Goal: Transaction & Acquisition: Purchase product/service

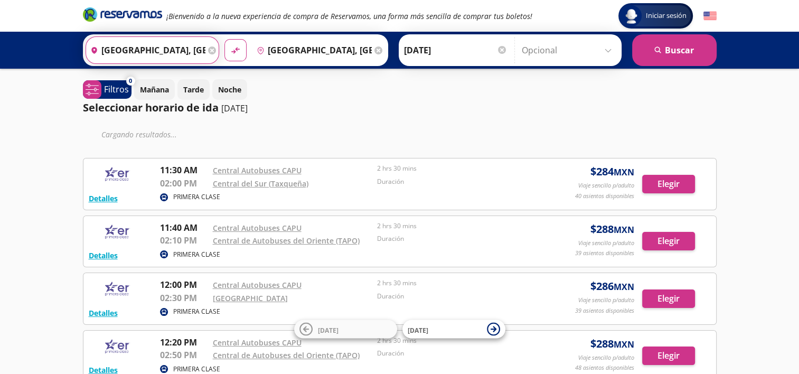
click at [169, 58] on input "[GEOGRAPHIC_DATA], [GEOGRAPHIC_DATA]" at bounding box center [145, 50] width 119 height 26
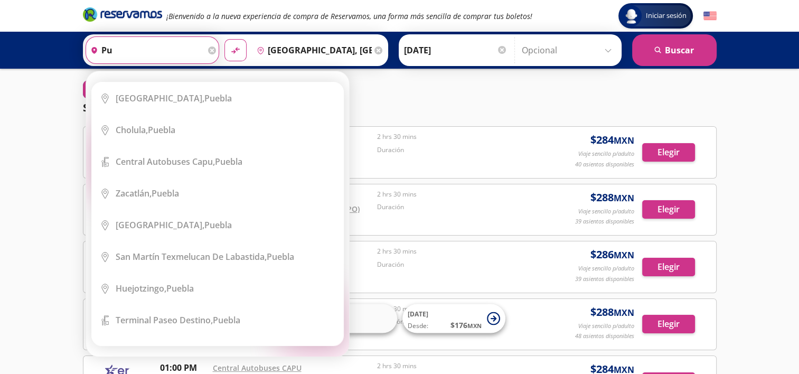
type input "p"
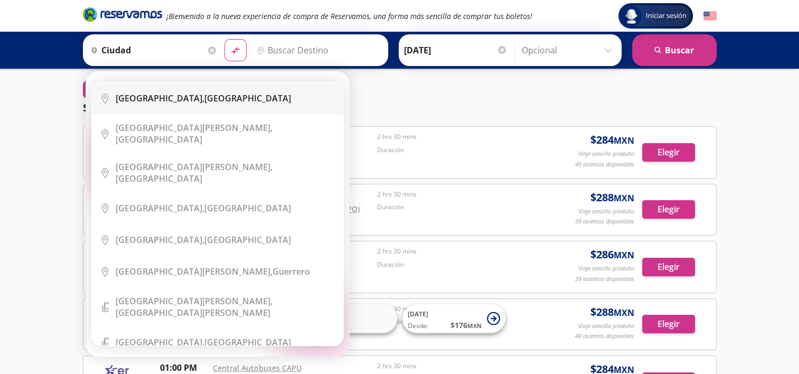
click at [184, 104] on li "City Icon [GEOGRAPHIC_DATA], [GEOGRAPHIC_DATA]" at bounding box center [217, 98] width 251 height 32
type input "[GEOGRAPHIC_DATA], [GEOGRAPHIC_DATA]"
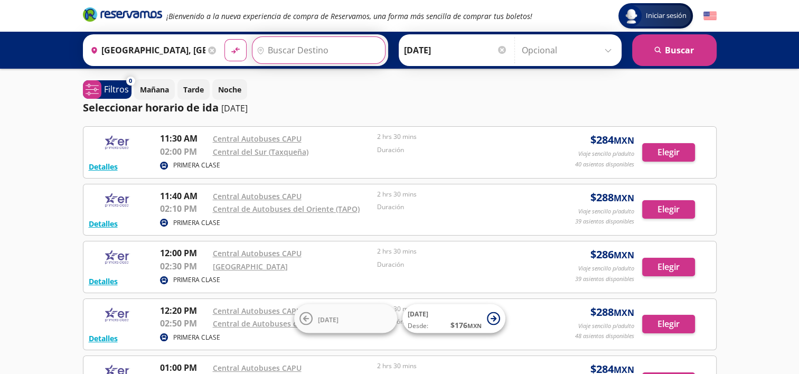
click at [271, 51] on input "Destino" at bounding box center [318, 50] width 130 height 26
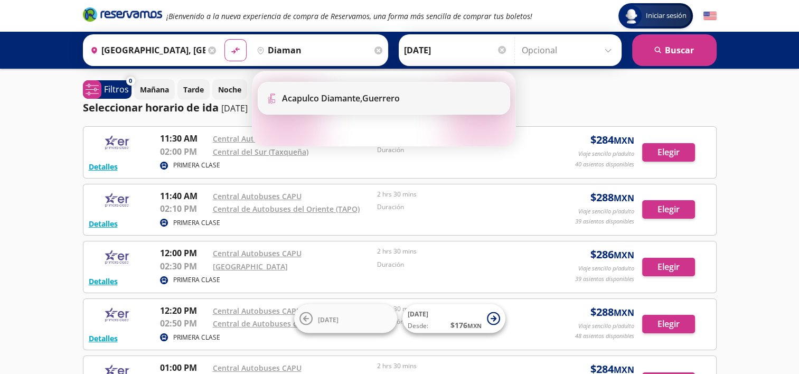
click at [315, 100] on b "Acapulco Diamante," at bounding box center [322, 98] width 80 height 12
type input "Acapulco Diamante, [GEOGRAPHIC_DATA]"
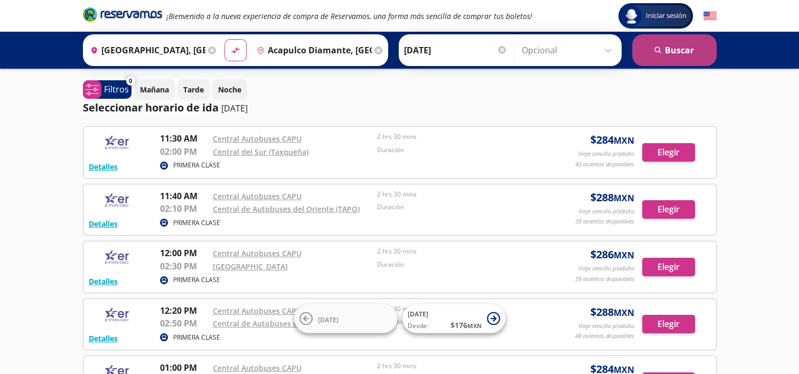
click at [658, 45] on button "search [GEOGRAPHIC_DATA]" at bounding box center [674, 50] width 85 height 32
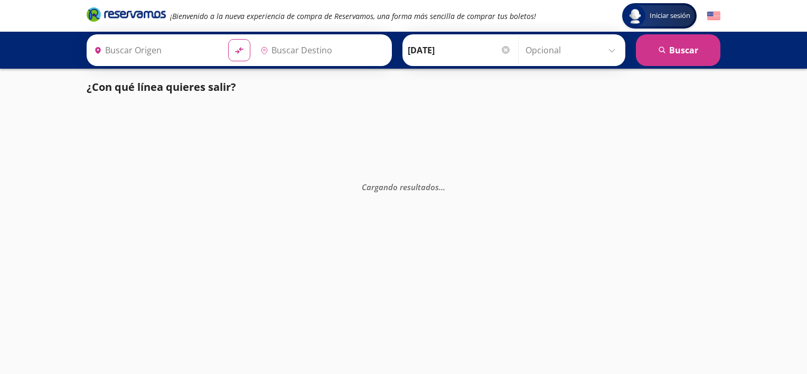
type input "[GEOGRAPHIC_DATA], [GEOGRAPHIC_DATA]"
type input "Acapulco Diamante, [GEOGRAPHIC_DATA]"
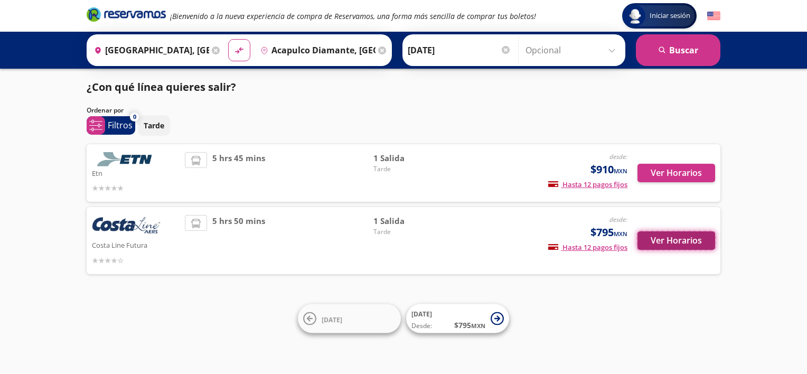
click at [669, 244] on button "Ver Horarios" at bounding box center [677, 240] width 78 height 18
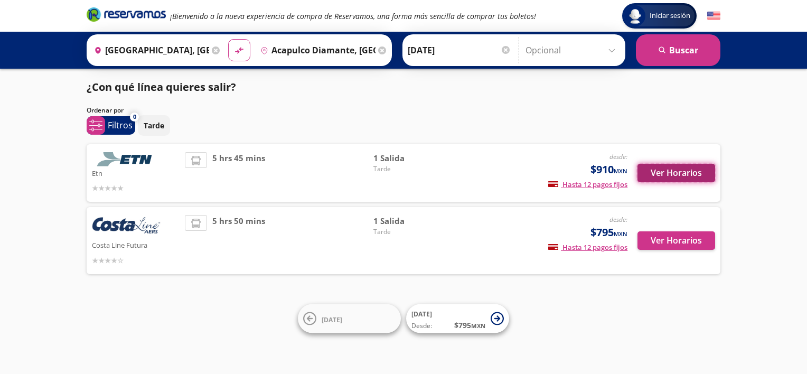
click at [681, 174] on button "Ver Horarios" at bounding box center [677, 173] width 78 height 18
click at [151, 125] on p "Tarde" at bounding box center [154, 125] width 21 height 11
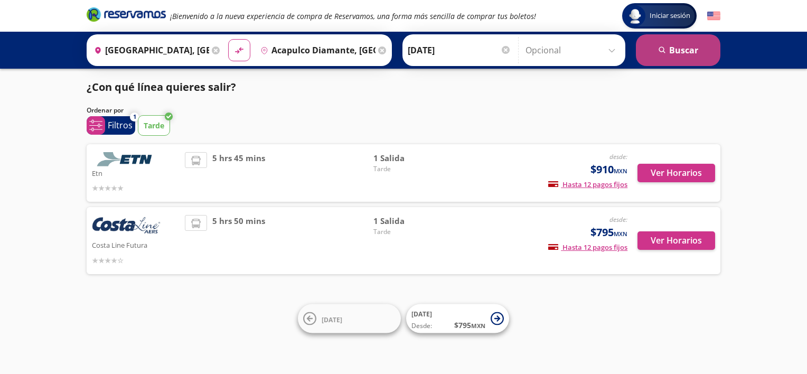
click at [681, 45] on button "search [GEOGRAPHIC_DATA]" at bounding box center [678, 50] width 85 height 32
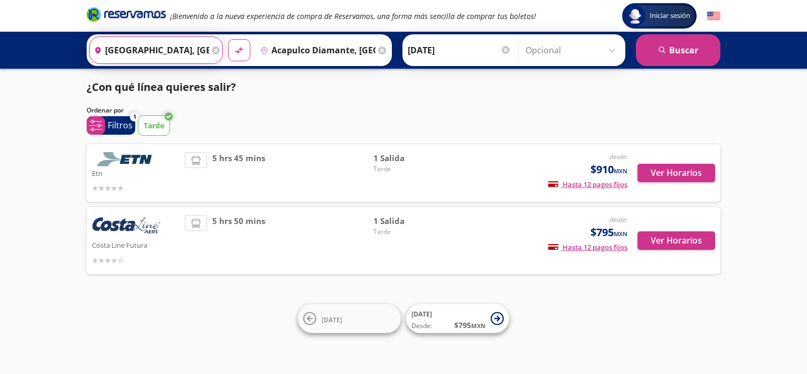
click at [164, 42] on input "[GEOGRAPHIC_DATA], [GEOGRAPHIC_DATA]" at bounding box center [149, 50] width 119 height 26
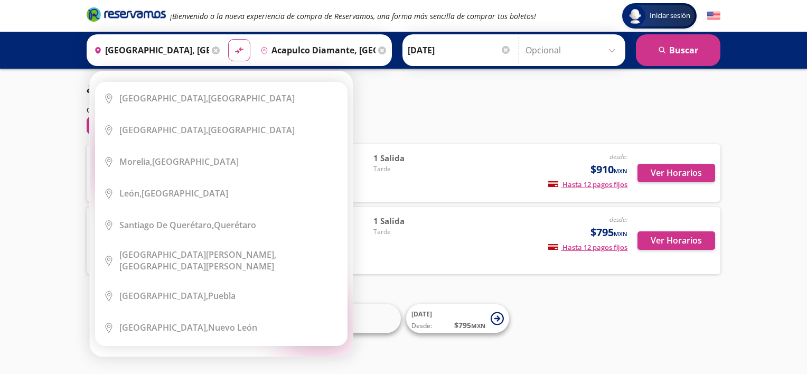
click at [212, 51] on icon at bounding box center [216, 50] width 8 height 8
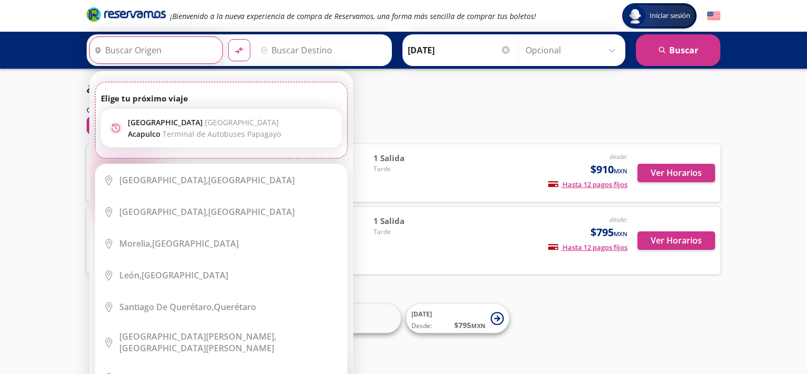
click at [167, 55] on input "Origen" at bounding box center [155, 50] width 130 height 26
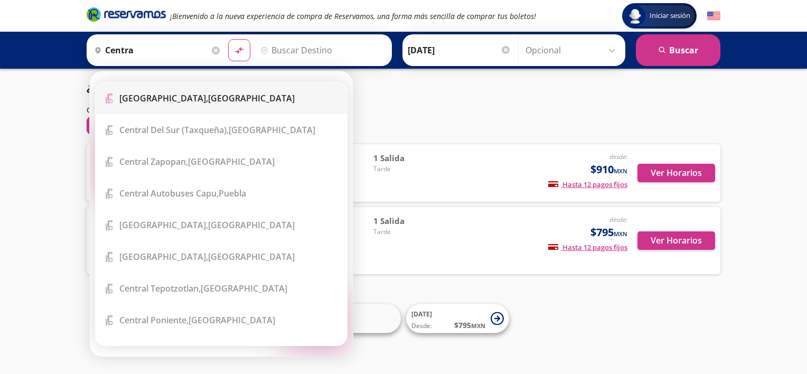
click at [167, 111] on li "Terminal Icon" at bounding box center [221, 98] width 251 height 32
type input "[GEOGRAPHIC_DATA], [GEOGRAPHIC_DATA]"
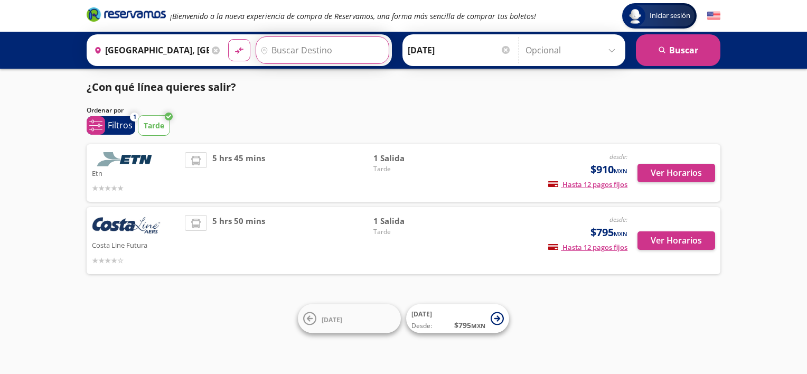
click at [290, 46] on input "Destino" at bounding box center [321, 50] width 130 height 26
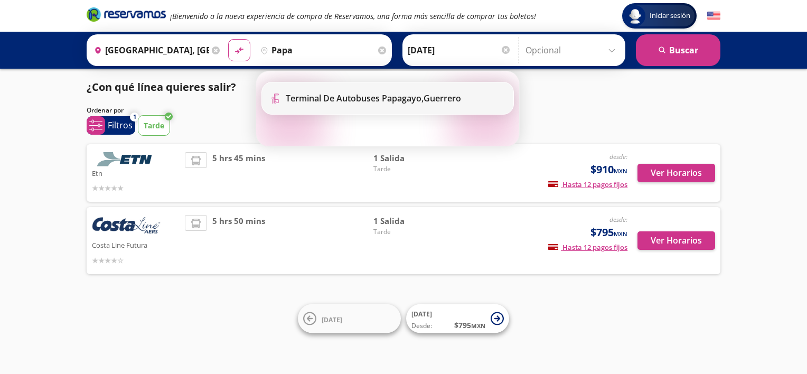
click at [321, 100] on b "Terminal de Autobuses Papagayo," at bounding box center [355, 98] width 138 height 12
type input "Terminal de Autobuses Papagayo, [GEOGRAPHIC_DATA]"
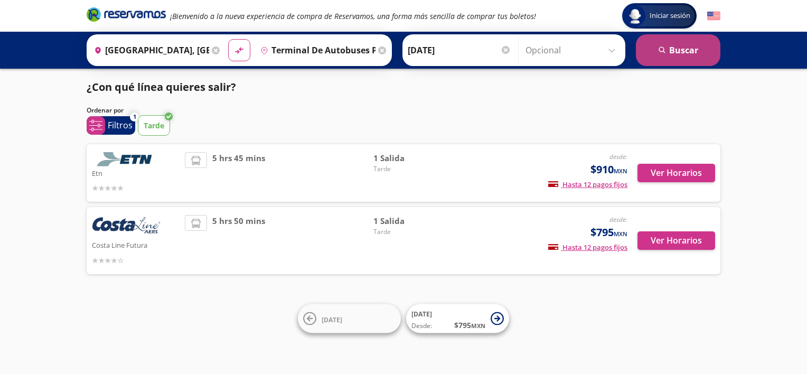
click at [692, 56] on button "search [GEOGRAPHIC_DATA]" at bounding box center [678, 50] width 85 height 32
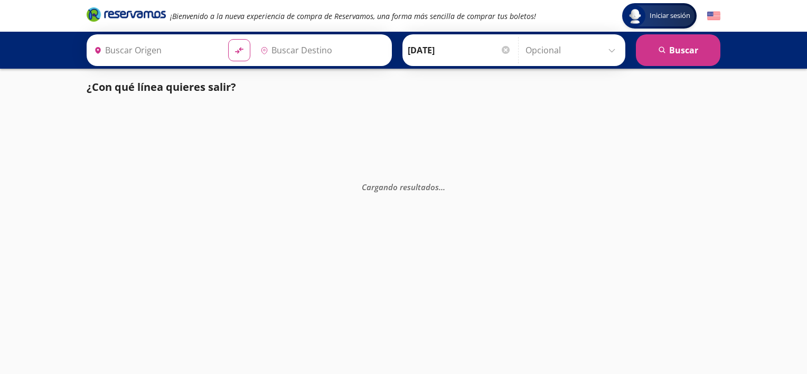
type input "Terminal de Autobuses Papagayo, [GEOGRAPHIC_DATA]"
type input "[GEOGRAPHIC_DATA], [GEOGRAPHIC_DATA]"
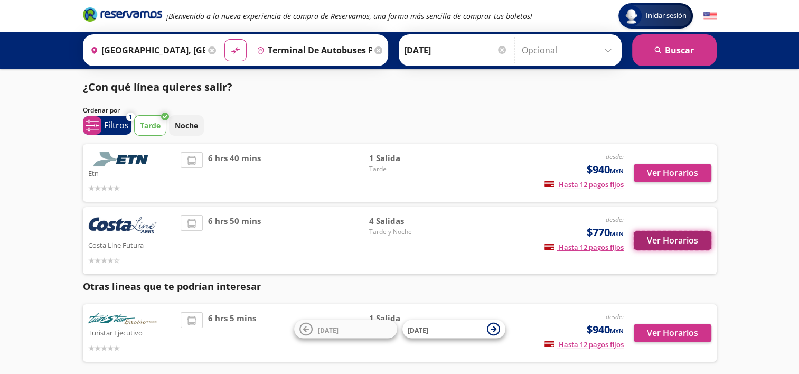
click at [683, 243] on button "Ver Horarios" at bounding box center [673, 240] width 78 height 18
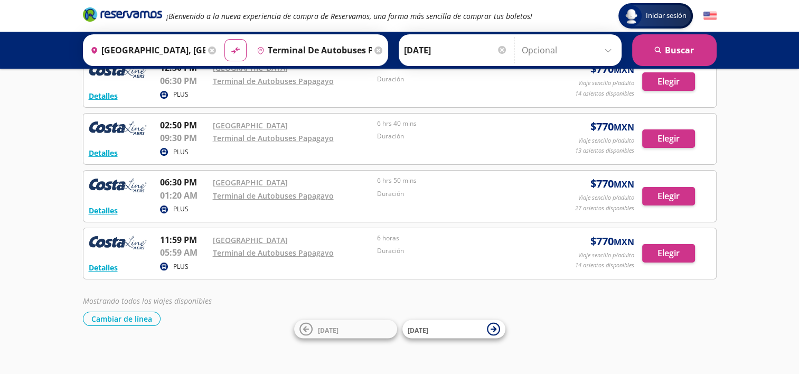
scroll to position [74, 0]
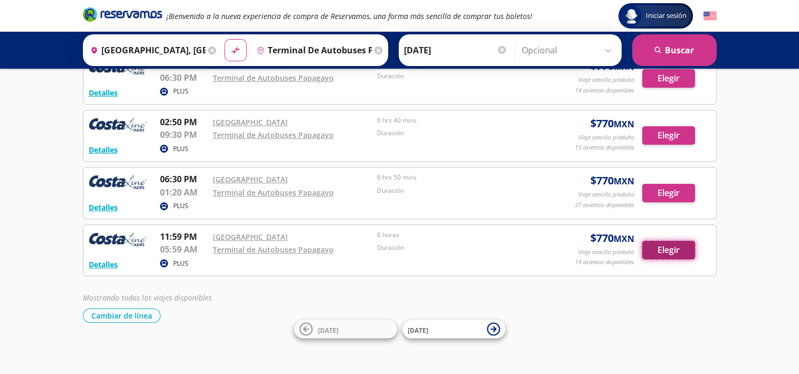
click at [674, 251] on button "Elegir" at bounding box center [668, 250] width 53 height 18
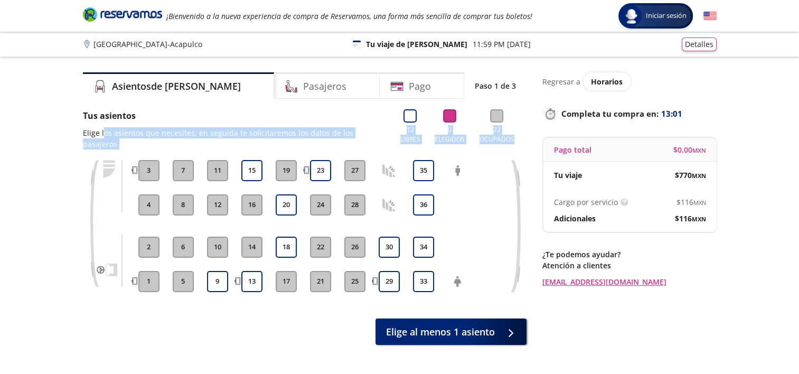
drag, startPoint x: 103, startPoint y: 128, endPoint x: 110, endPoint y: 172, distance: 44.6
click at [110, 172] on div "Tus asientos Elige los asientos que necesites, en seguida te solicitaremos los …" at bounding box center [305, 227] width 444 height 236
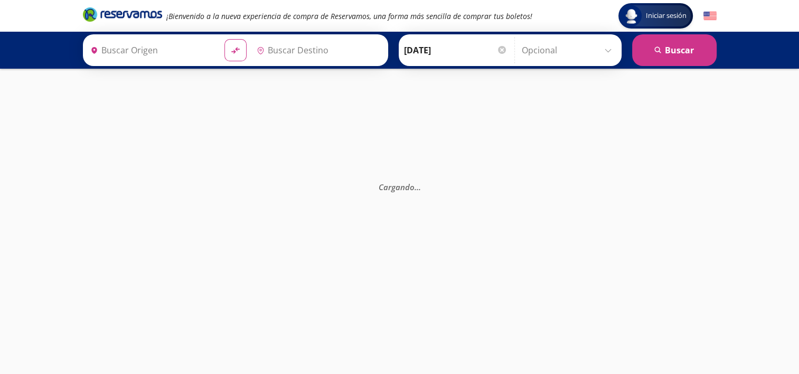
type input "Terminal de Autobuses Papagayo, [GEOGRAPHIC_DATA]"
type input "[GEOGRAPHIC_DATA], [GEOGRAPHIC_DATA]"
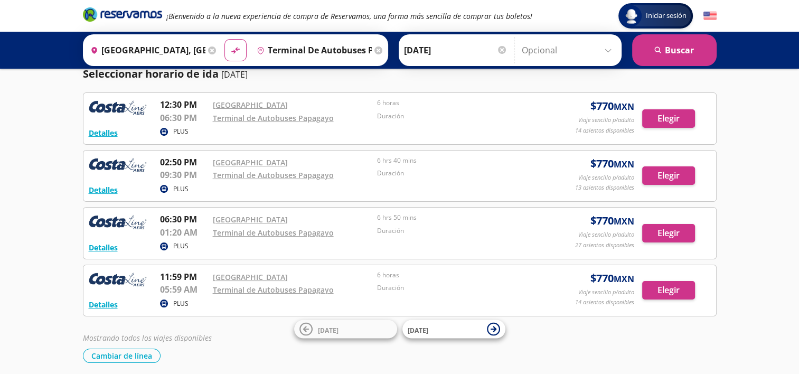
scroll to position [35, 0]
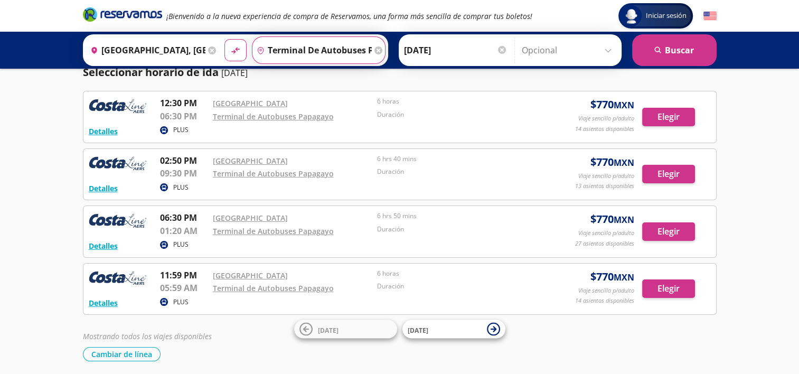
click at [329, 49] on input "Terminal de Autobuses Papagayo, [GEOGRAPHIC_DATA]" at bounding box center [312, 50] width 119 height 26
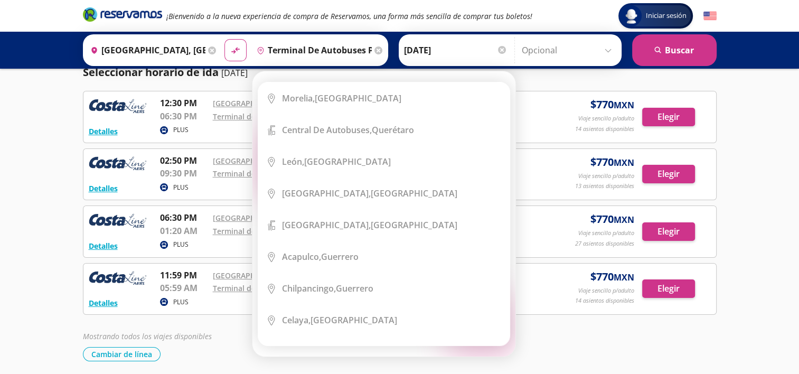
click at [375, 49] on icon at bounding box center [379, 50] width 8 height 8
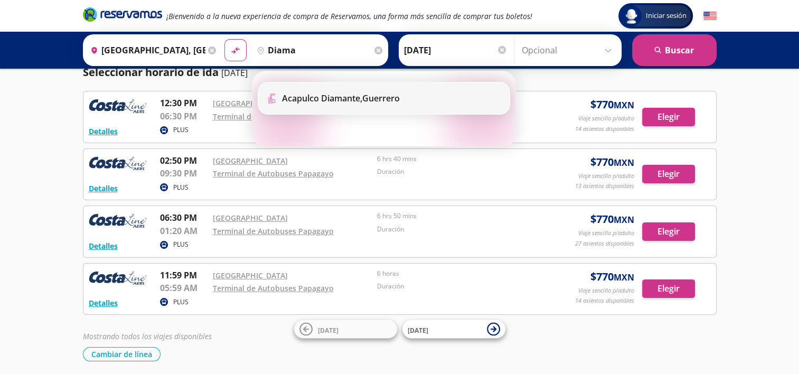
click at [336, 103] on b "Acapulco Diamante," at bounding box center [322, 98] width 80 height 12
type input "Acapulco Diamante, [GEOGRAPHIC_DATA]"
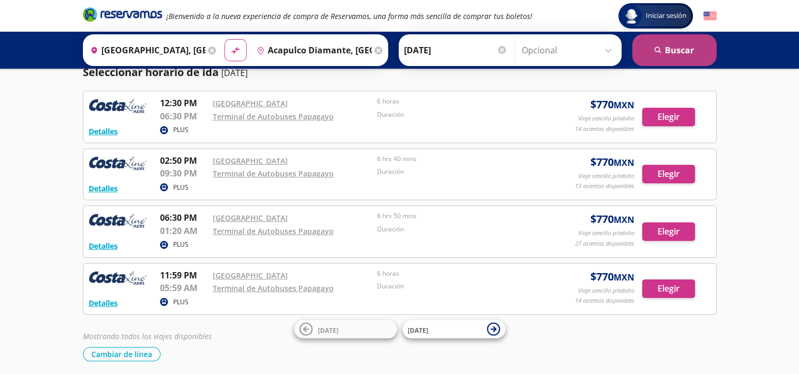
click at [673, 45] on button "search [GEOGRAPHIC_DATA]" at bounding box center [674, 50] width 85 height 32
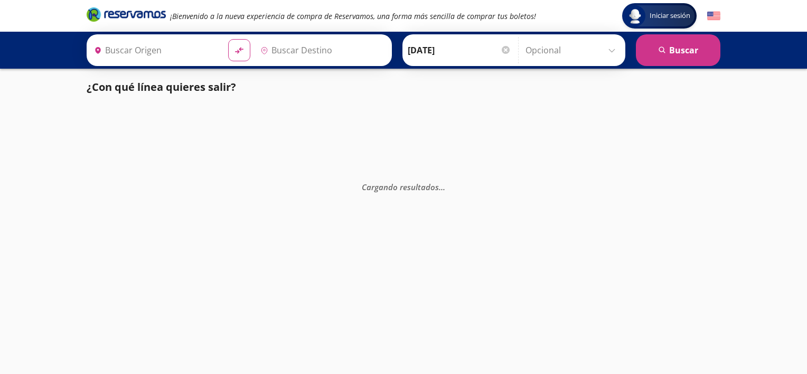
type input "[GEOGRAPHIC_DATA], [GEOGRAPHIC_DATA]"
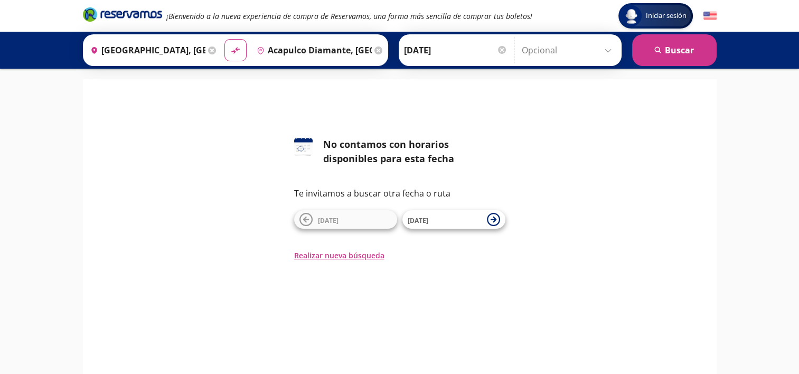
click at [292, 55] on input "Acapulco Diamante, [GEOGRAPHIC_DATA]" at bounding box center [312, 50] width 119 height 26
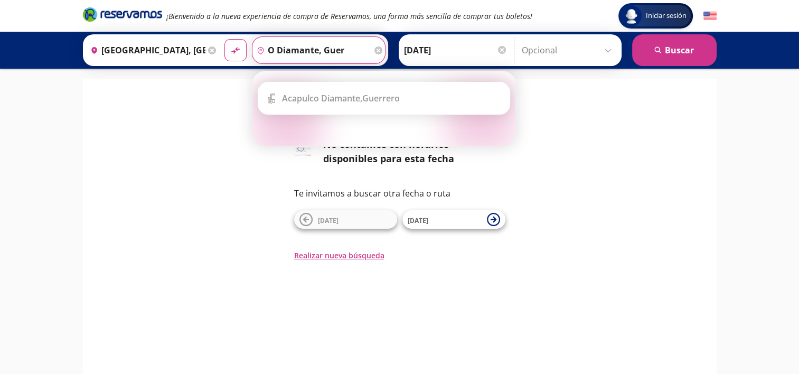
click at [292, 55] on input "o diamante, guer" at bounding box center [312, 50] width 119 height 26
type input "o"
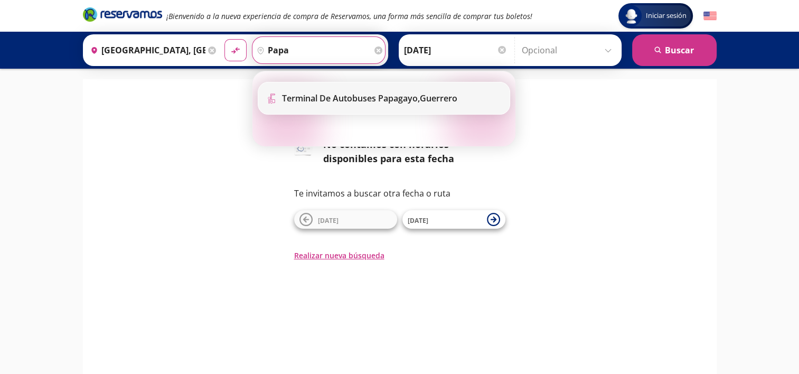
click at [290, 98] on b "Terminal de Autobuses Papagayo," at bounding box center [351, 98] width 138 height 12
type input "Terminal de Autobuses Papagayo, [GEOGRAPHIC_DATA]"
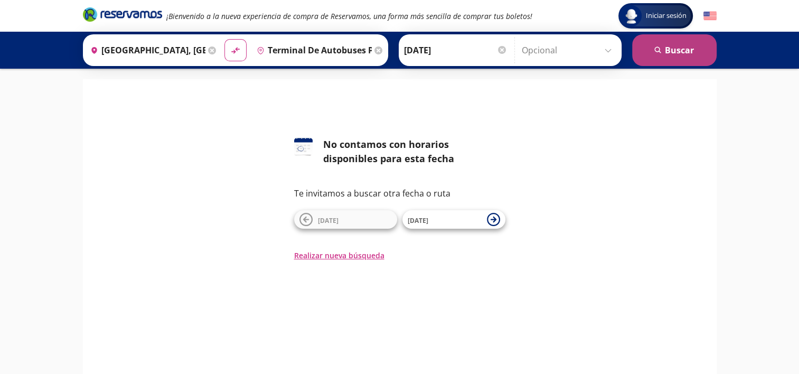
click at [683, 53] on button "search [GEOGRAPHIC_DATA]" at bounding box center [674, 50] width 85 height 32
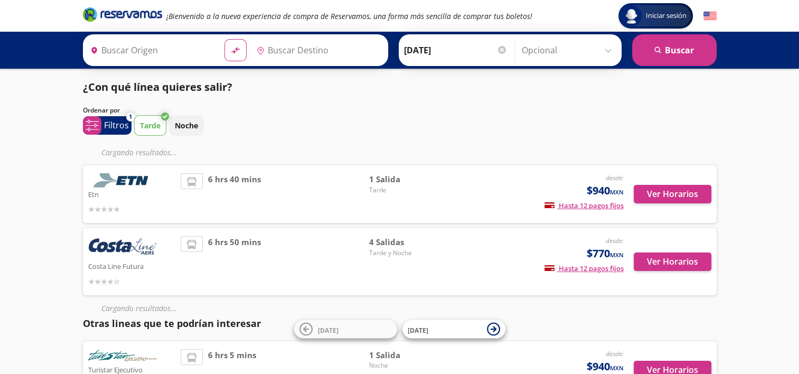
type input "[GEOGRAPHIC_DATA], [GEOGRAPHIC_DATA]"
type input "Terminal de Autobuses Papagayo, [GEOGRAPHIC_DATA]"
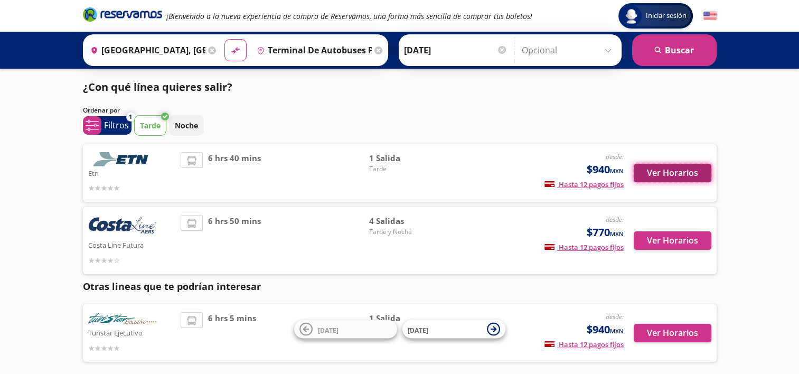
click at [651, 171] on button "Ver Horarios" at bounding box center [673, 173] width 78 height 18
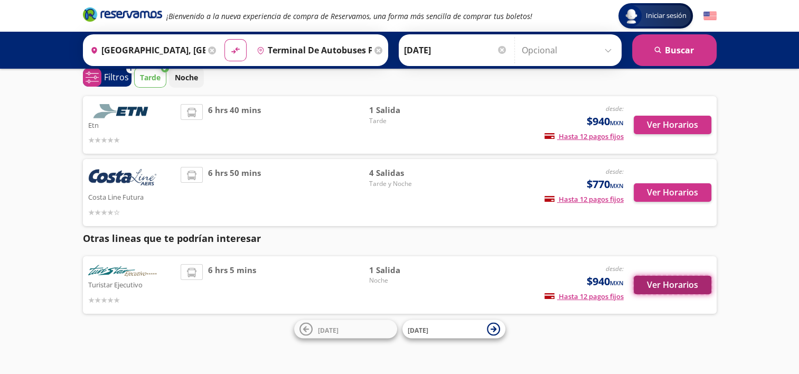
click at [655, 285] on button "Ver Horarios" at bounding box center [673, 285] width 78 height 18
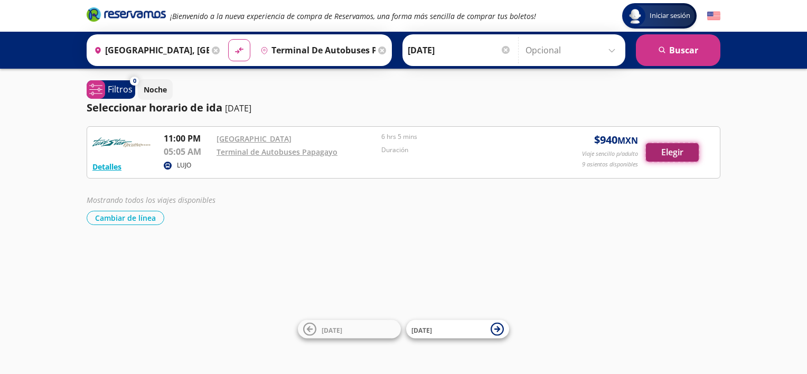
click at [657, 151] on button "Elegir" at bounding box center [672, 152] width 53 height 18
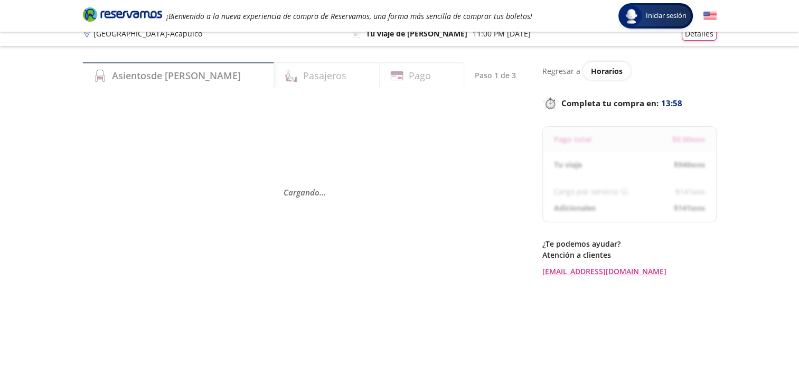
scroll to position [13, 0]
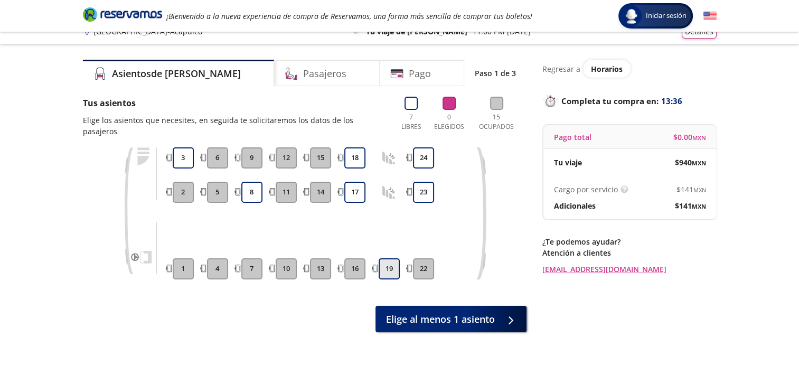
click at [389, 258] on button "19" at bounding box center [389, 268] width 21 height 21
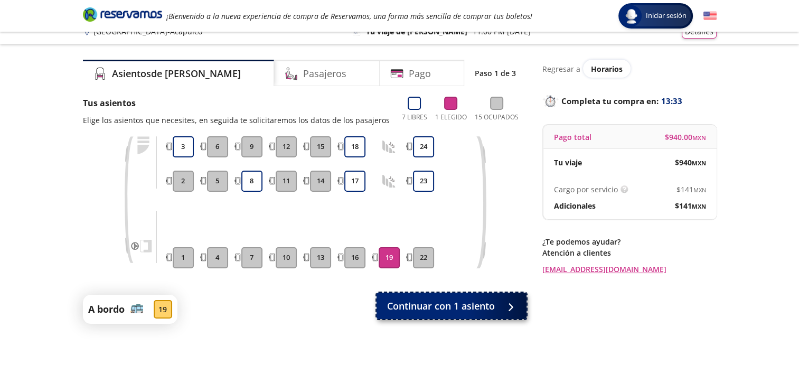
click at [411, 302] on span "Continuar con 1 asiento" at bounding box center [441, 306] width 108 height 14
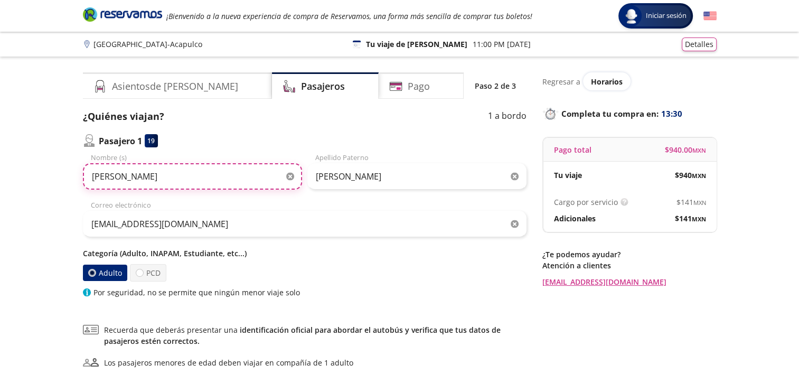
click at [192, 177] on input "[PERSON_NAME]" at bounding box center [192, 176] width 219 height 26
type input "F"
type input "[PERSON_NAME]"
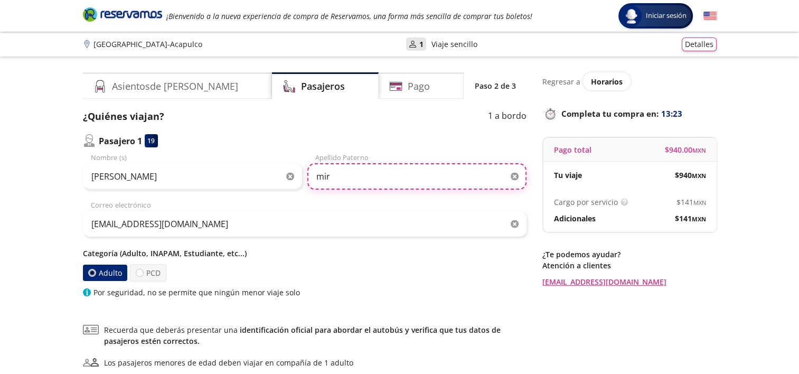
type input "mir"
click at [344, 180] on input "mira" at bounding box center [417, 176] width 219 height 26
type input "[PERSON_NAME]"
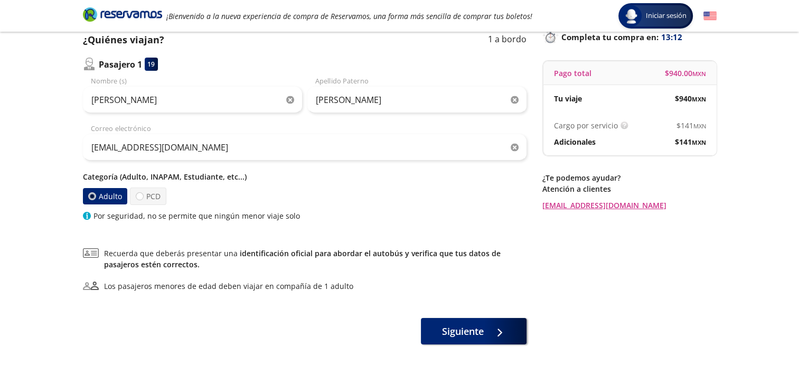
scroll to position [85, 0]
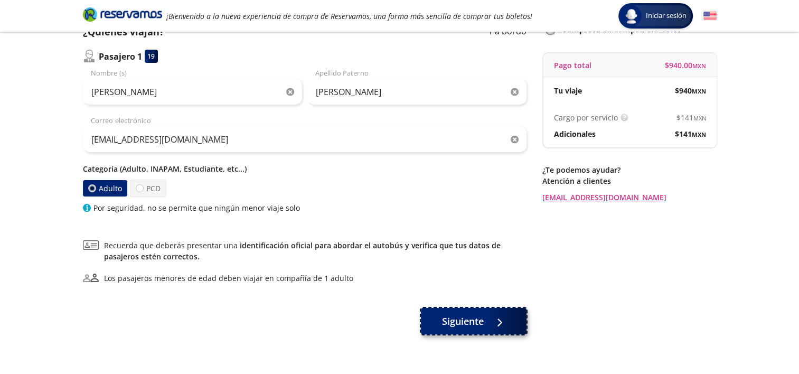
click at [453, 321] on span "Siguiente" at bounding box center [463, 321] width 42 height 14
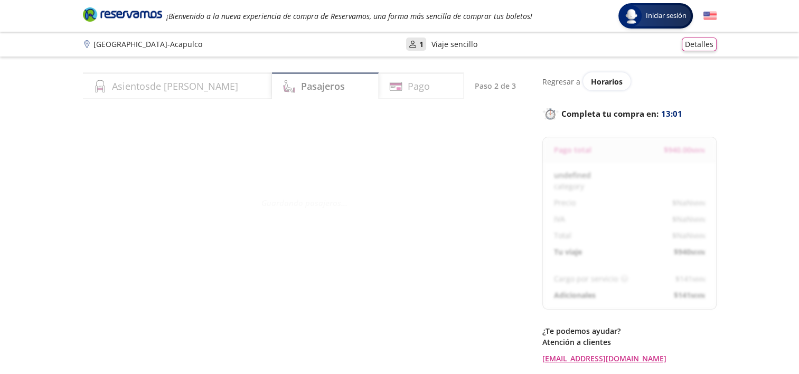
select select "MX"
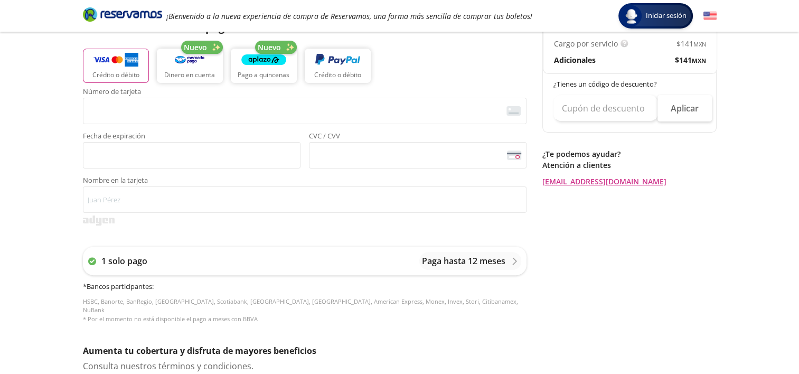
scroll to position [255, 0]
click at [115, 66] on img "button" at bounding box center [116, 59] width 45 height 16
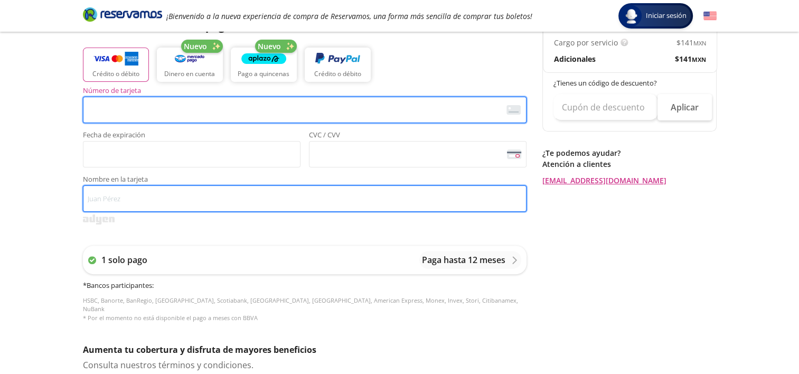
type input "[PERSON_NAME]"
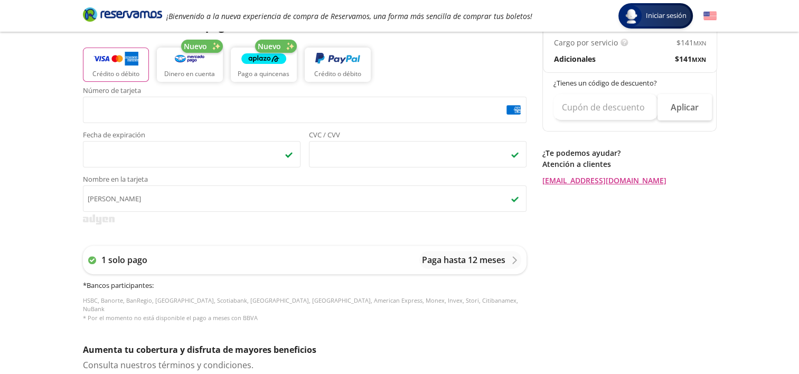
drag, startPoint x: 799, startPoint y: 218, endPoint x: 804, endPoint y: 279, distance: 61.5
click at [799, 279] on html "Group 9 Created with Sketch. Pago [GEOGRAPHIC_DATA] - Acapulco Iniciar sesión I…" at bounding box center [399, 182] width 799 height 875
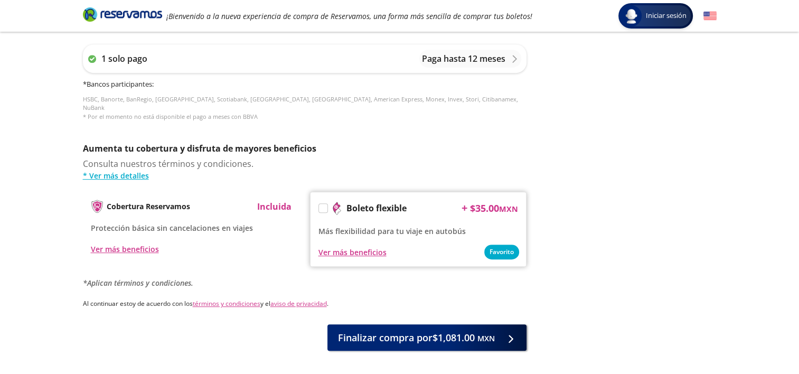
scroll to position [492, 0]
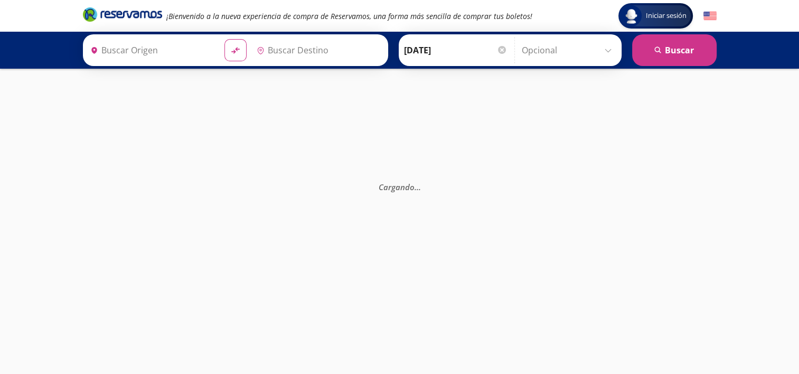
type input "[GEOGRAPHIC_DATA], [GEOGRAPHIC_DATA]"
type input "Terminal de Autobuses Papagayo, [GEOGRAPHIC_DATA]"
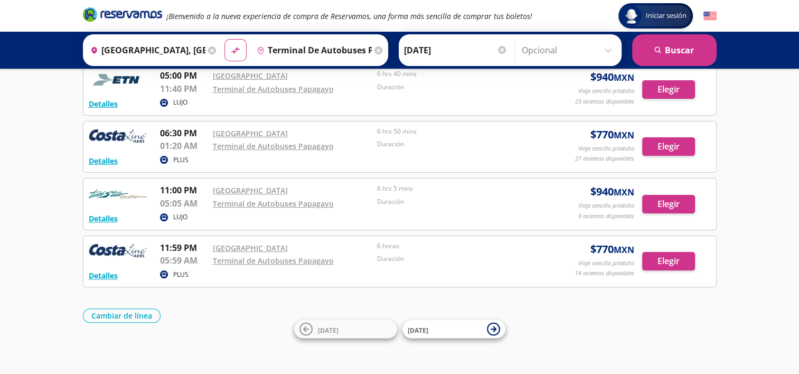
scroll to position [188, 0]
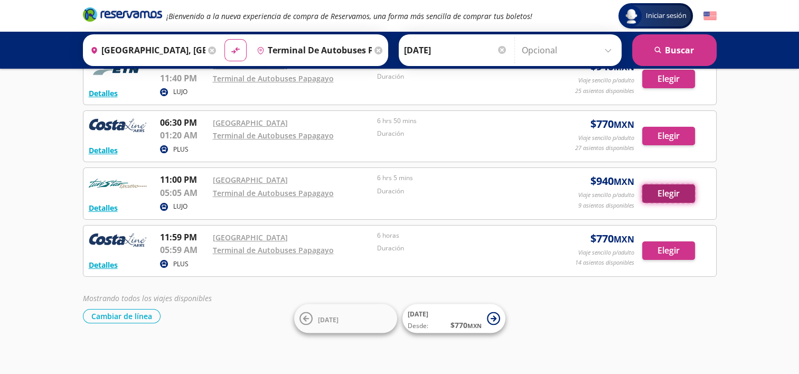
click at [672, 190] on button "Elegir" at bounding box center [668, 193] width 53 height 18
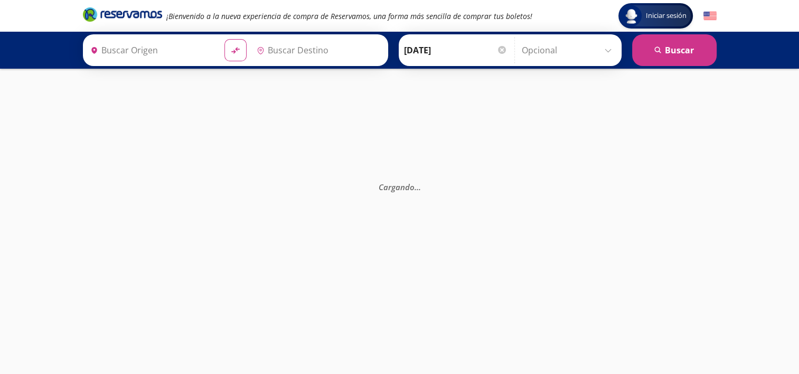
type input "[GEOGRAPHIC_DATA], [GEOGRAPHIC_DATA]"
type input "Terminal de Autobuses Papagayo, [GEOGRAPHIC_DATA]"
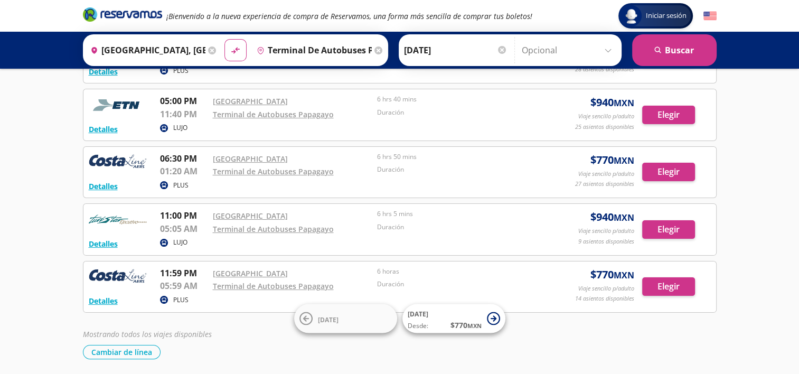
scroll to position [152, 0]
click at [677, 228] on button "Elegir" at bounding box center [668, 230] width 53 height 18
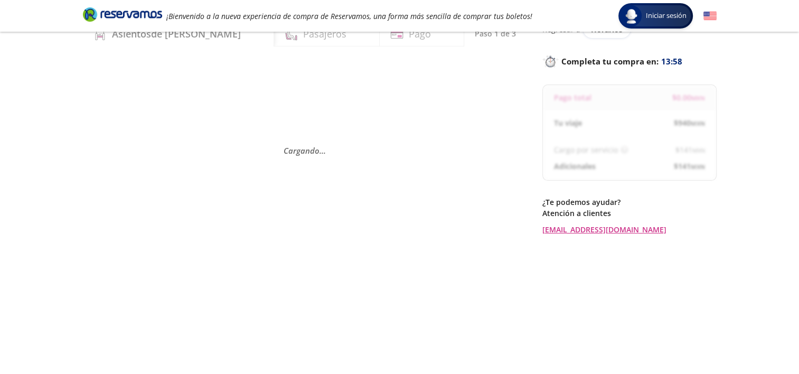
scroll to position [56, 0]
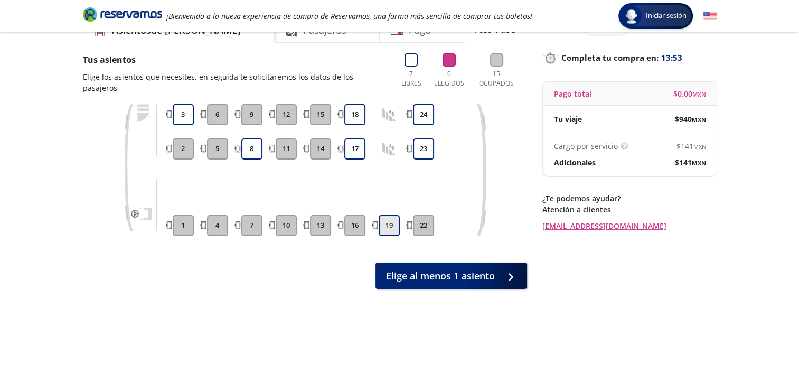
click at [388, 217] on button "19" at bounding box center [389, 225] width 21 height 21
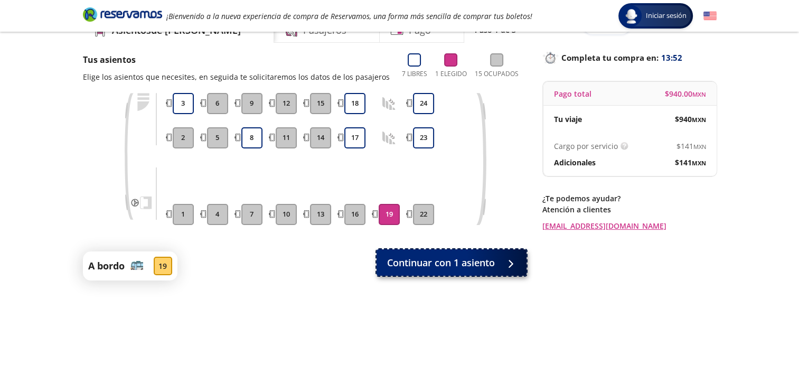
click at [427, 269] on button "Continuar con 1 asiento" at bounding box center [452, 262] width 150 height 26
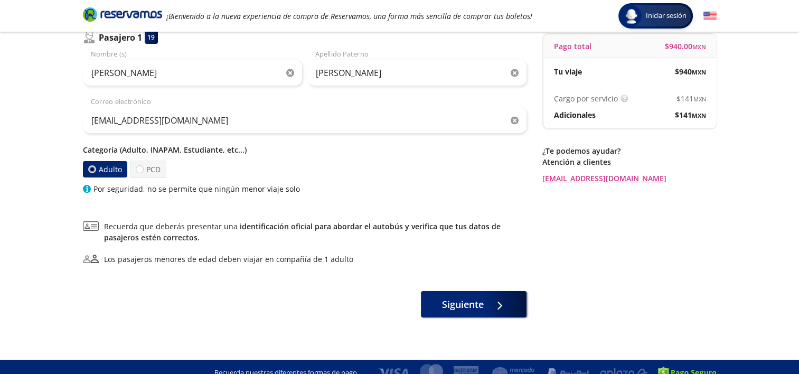
scroll to position [115, 0]
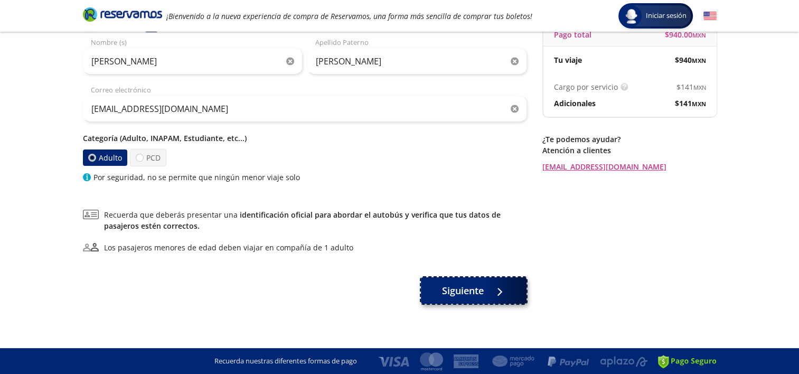
click at [431, 293] on button "Siguiente" at bounding box center [474, 290] width 106 height 26
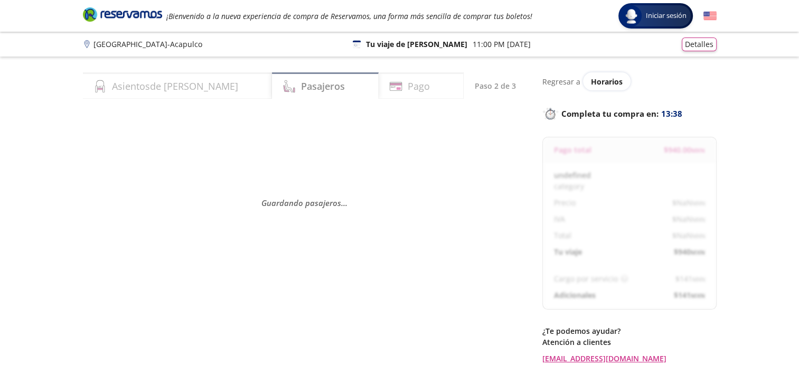
select select "MX"
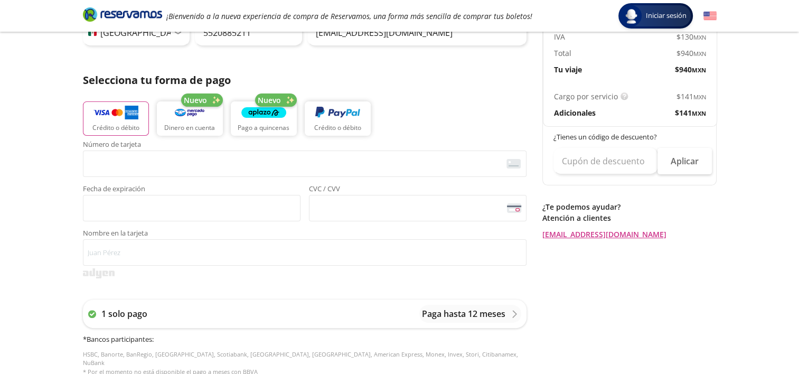
scroll to position [204, 0]
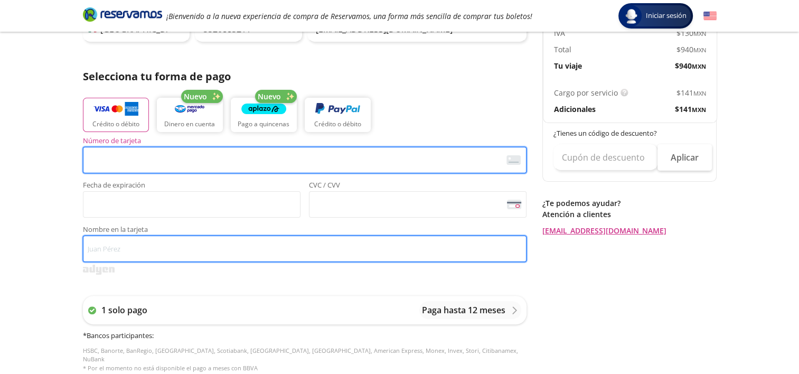
type input "[PERSON_NAME]"
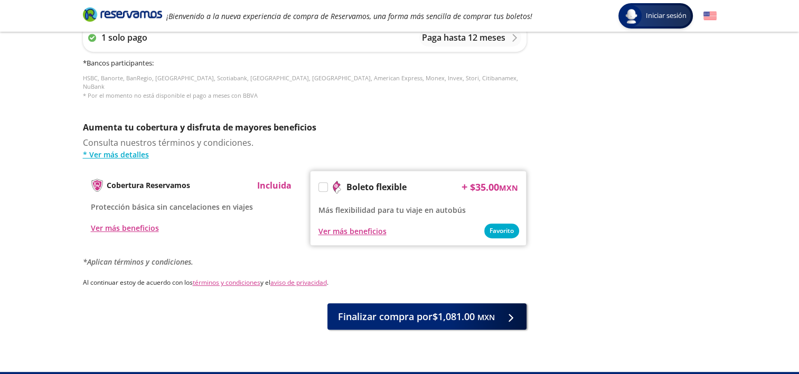
scroll to position [492, 0]
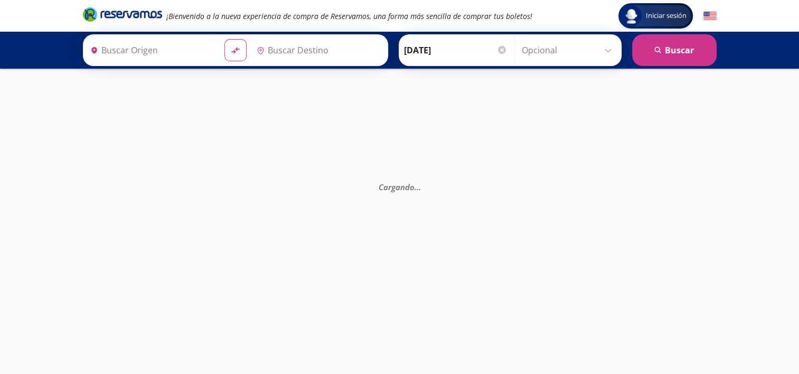
type input "Terminal de Autobuses Papagayo, [GEOGRAPHIC_DATA]"
type input "[GEOGRAPHIC_DATA], [GEOGRAPHIC_DATA]"
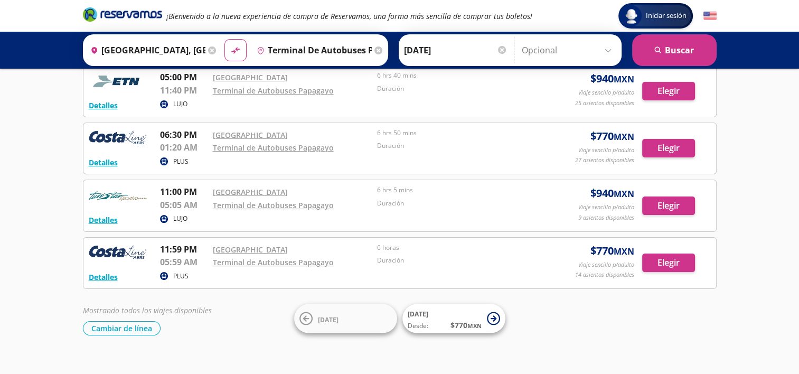
scroll to position [183, 0]
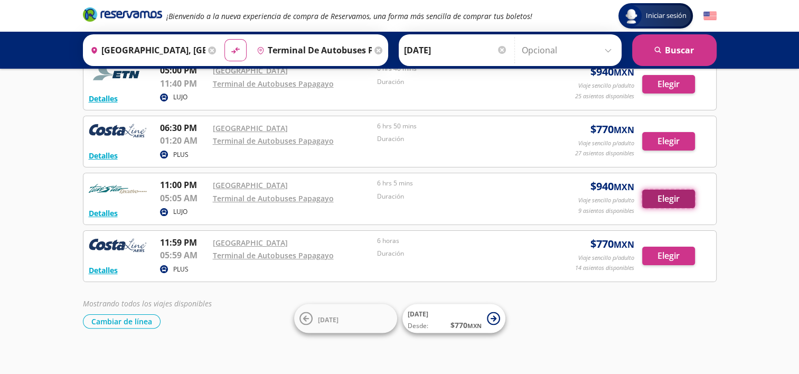
click at [670, 203] on button "Elegir" at bounding box center [668, 199] width 53 height 18
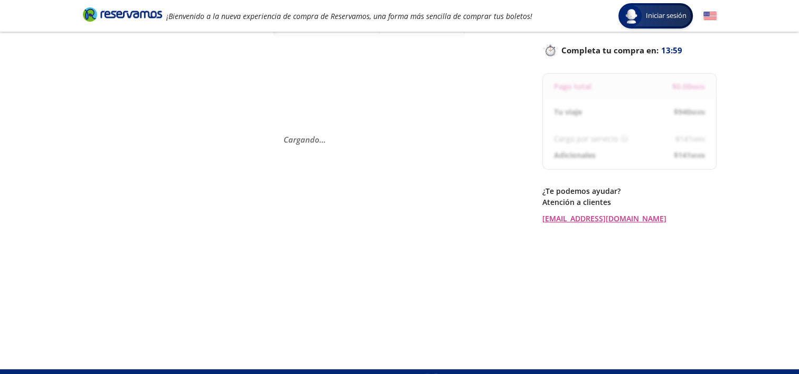
scroll to position [65, 0]
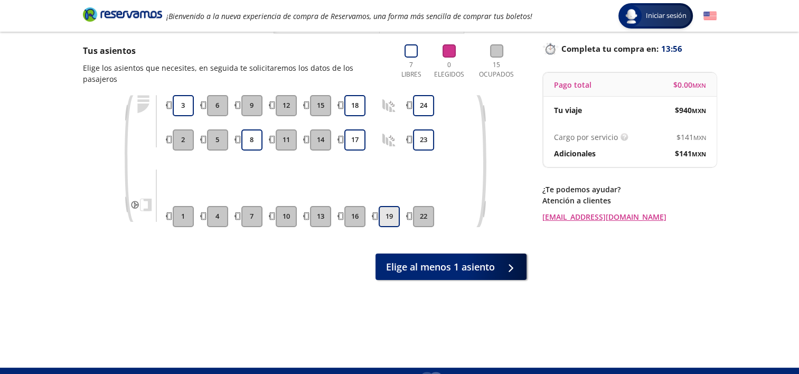
click at [385, 206] on button "19" at bounding box center [389, 216] width 21 height 21
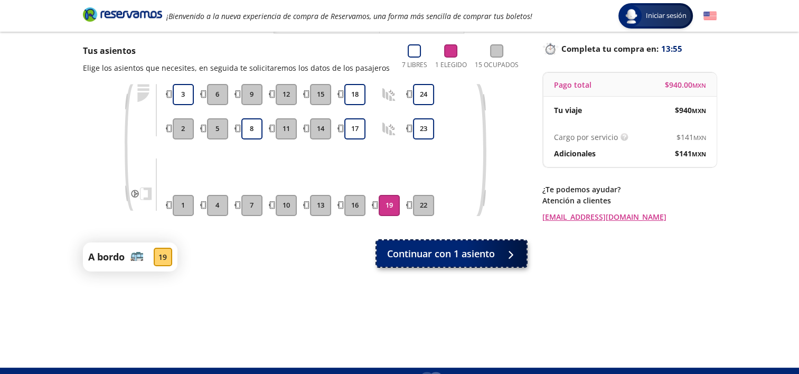
click at [410, 254] on span "Continuar con 1 asiento" at bounding box center [441, 254] width 108 height 14
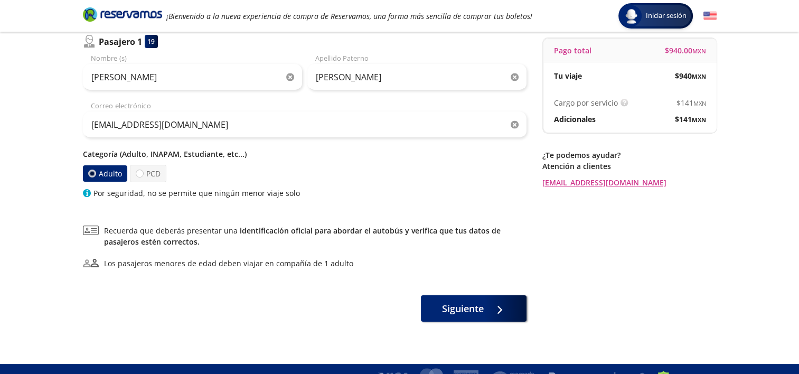
scroll to position [115, 0]
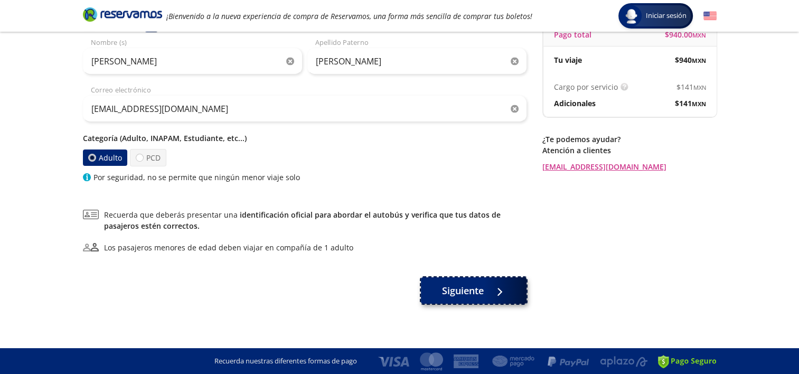
click at [458, 294] on span "Siguiente" at bounding box center [463, 291] width 42 height 14
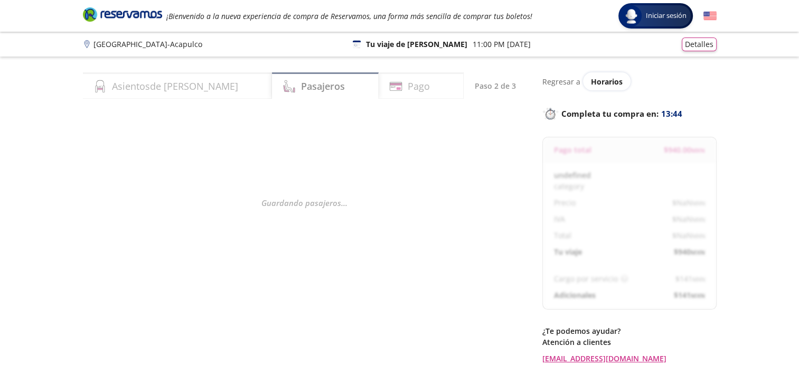
select select "MX"
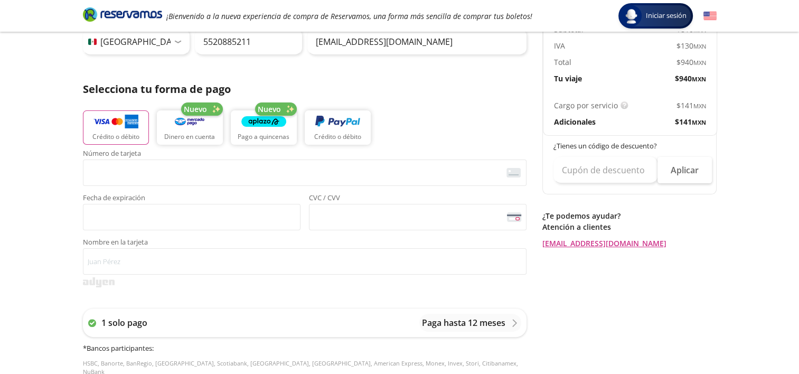
scroll to position [198, 0]
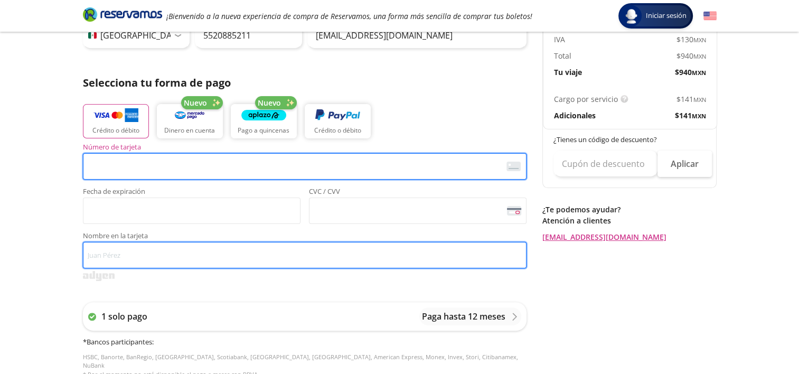
type input "[PERSON_NAME]"
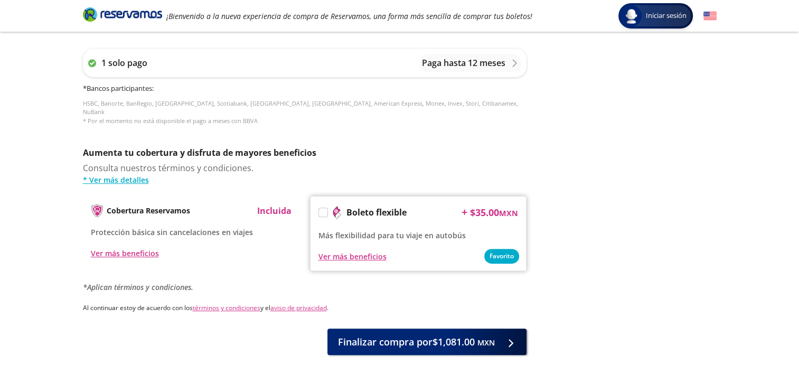
scroll to position [458, 0]
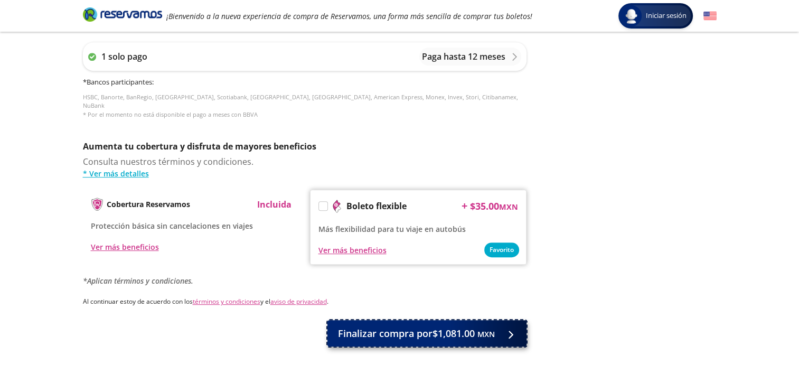
click at [367, 329] on span "Finalizar compra por $1,081.00 MXN" at bounding box center [416, 334] width 157 height 14
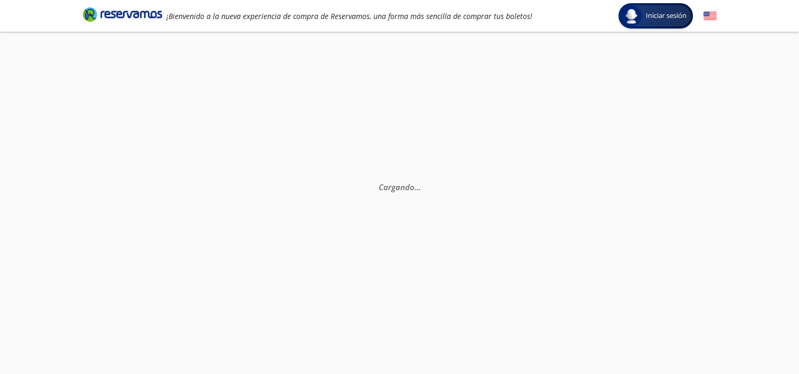
scroll to position [0, 0]
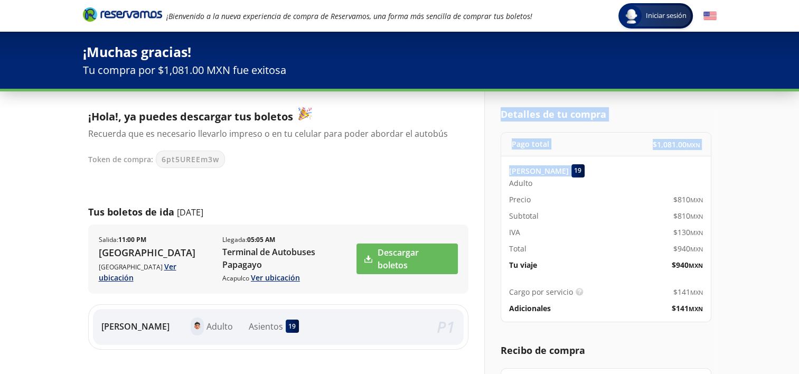
click at [799, 156] on html "Iniciar sesión Iniciar sesión ¡Bienvenido a la nueva experiencia de compra de R…" at bounding box center [399, 294] width 799 height 589
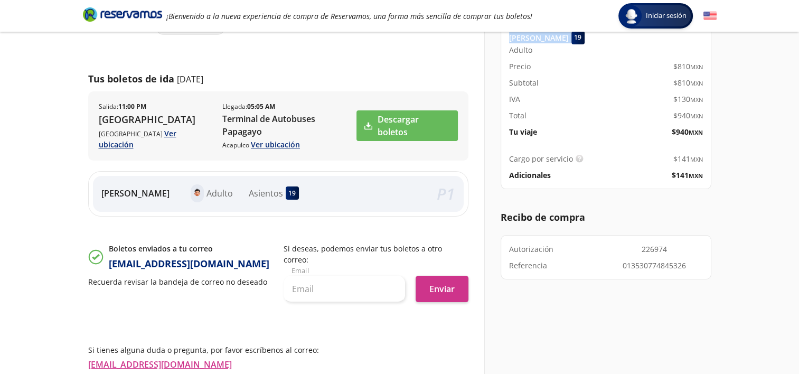
scroll to position [134, 0]
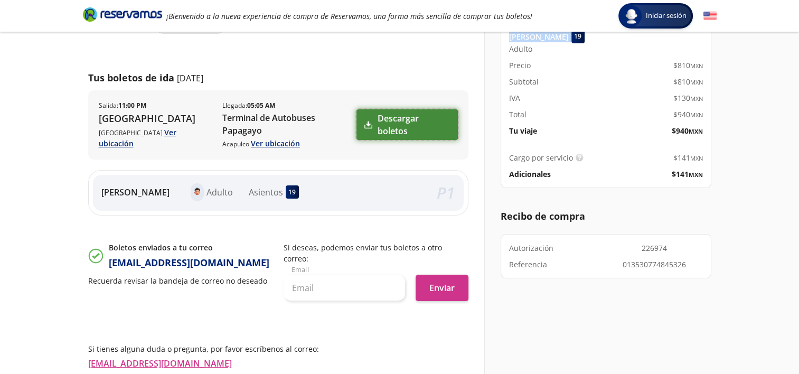
click at [408, 119] on link "Descargar boletos" at bounding box center [407, 124] width 101 height 31
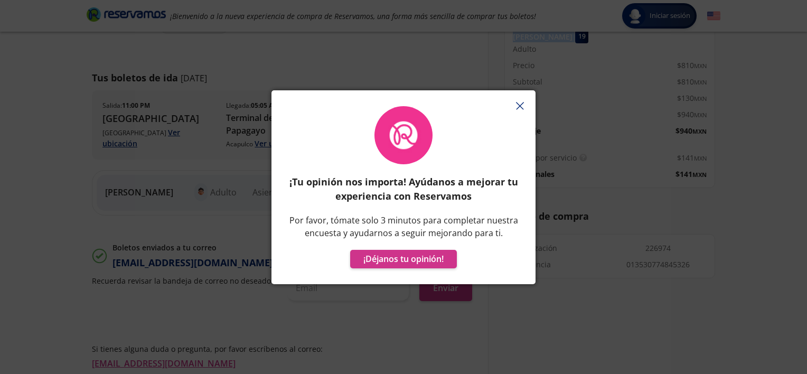
click at [519, 108] on icon "button" at bounding box center [520, 106] width 8 height 8
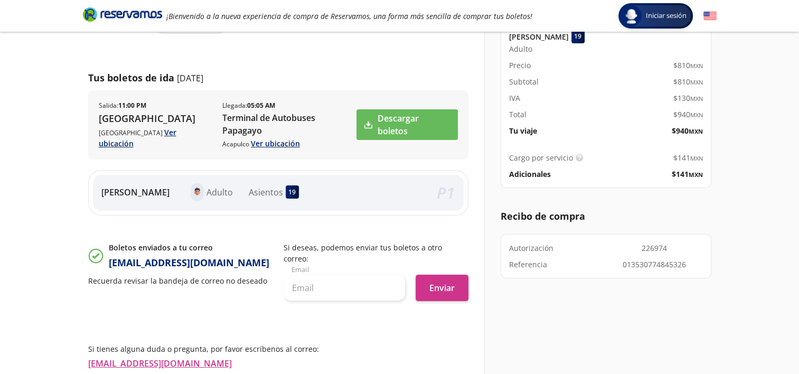
click at [0, 118] on html "Iniciar sesión Iniciar sesión ¡Bienvenido a la nueva experiencia de compra de R…" at bounding box center [399, 160] width 799 height 589
